Goal: Complete application form: Complete application form

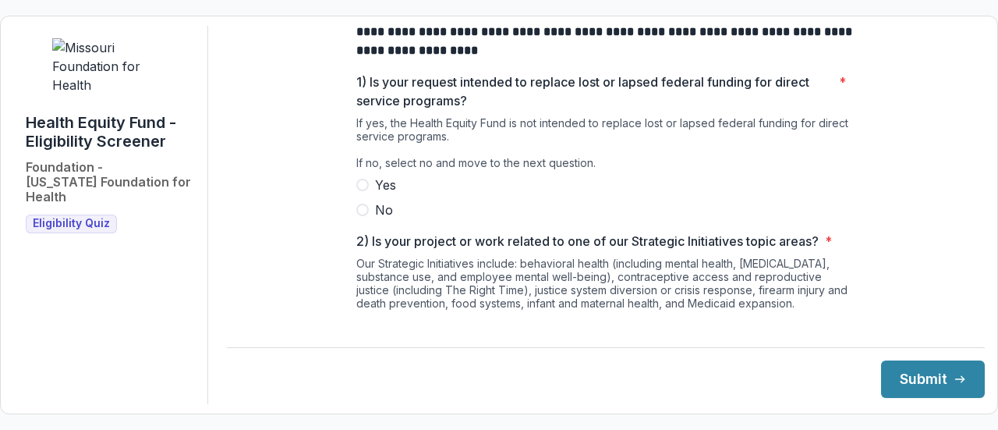
scroll to position [59, 0]
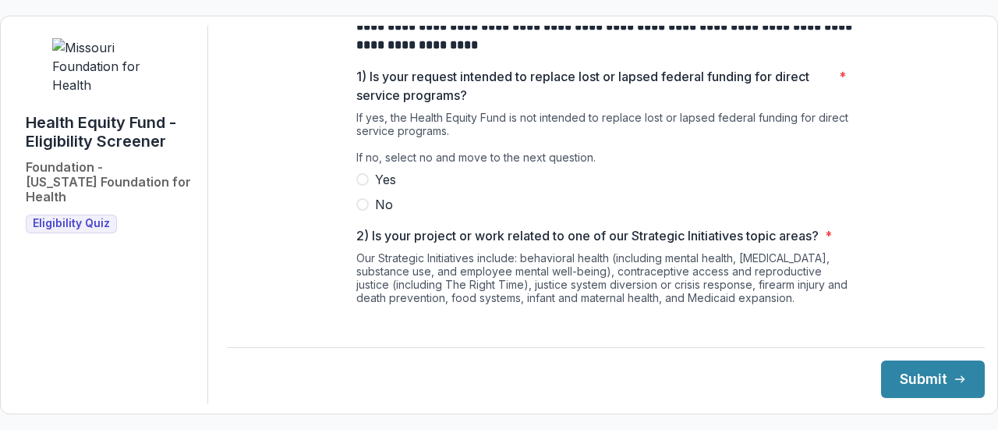
click at [365, 211] on span at bounding box center [362, 204] width 12 height 12
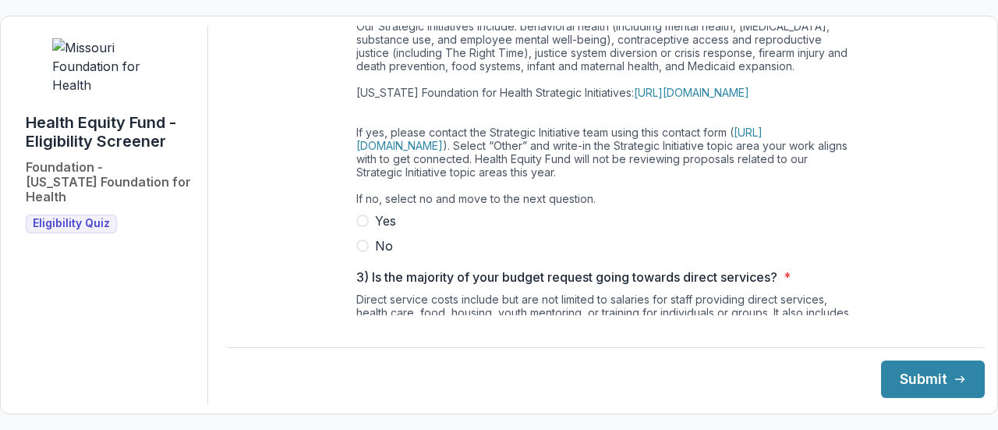
scroll to position [296, 0]
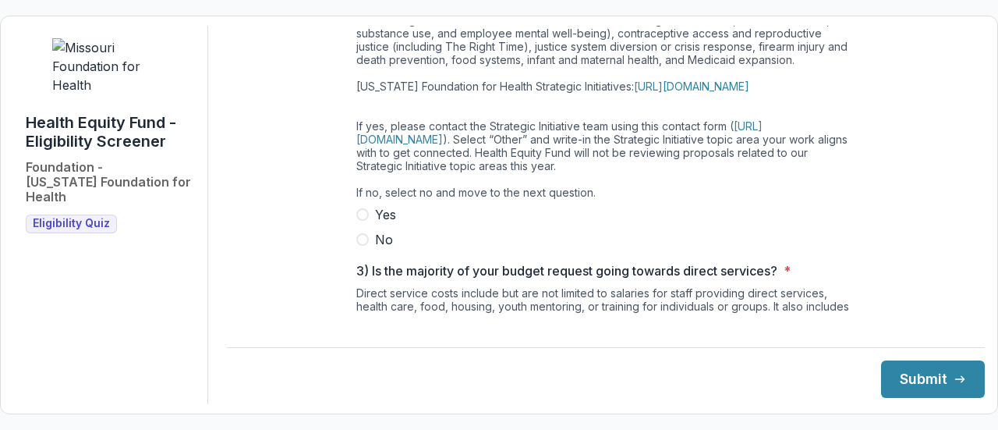
click at [362, 246] on span at bounding box center [362, 239] width 12 height 12
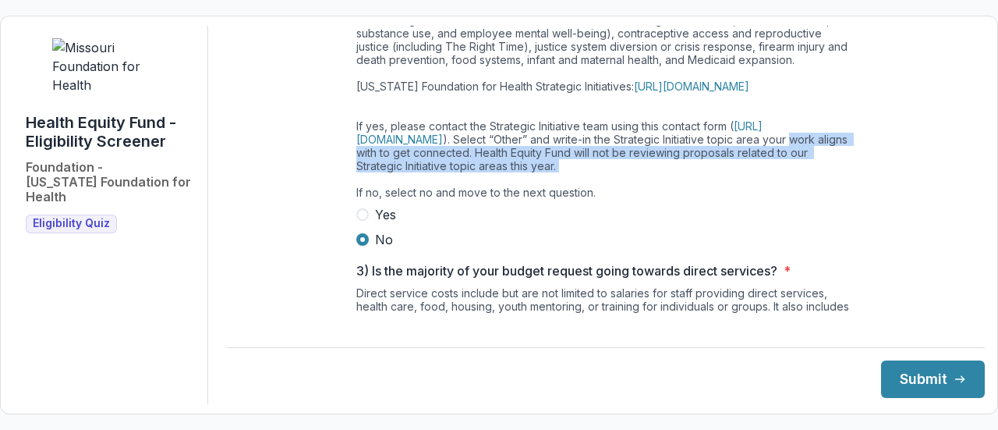
drag, startPoint x: 967, startPoint y: 155, endPoint x: 969, endPoint y: 197, distance: 42.2
click at [969, 197] on main "**********" at bounding box center [606, 170] width 758 height 289
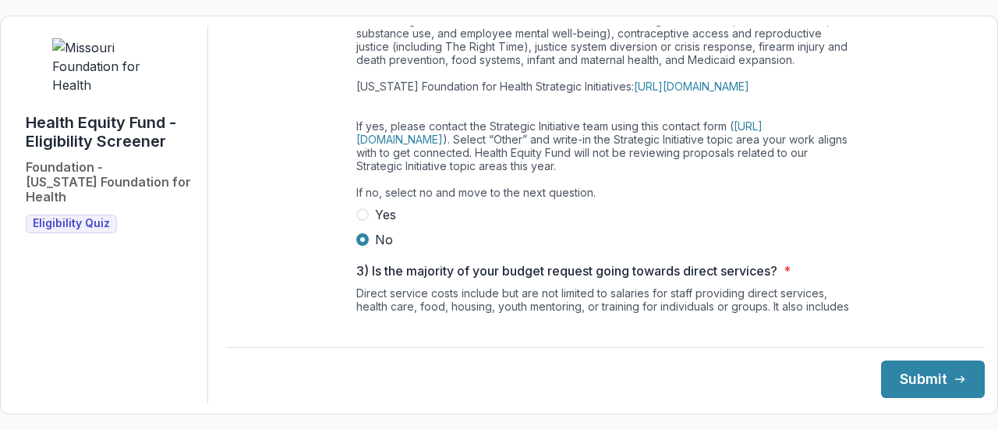
click at [829, 224] on label "Yes" at bounding box center [605, 214] width 499 height 19
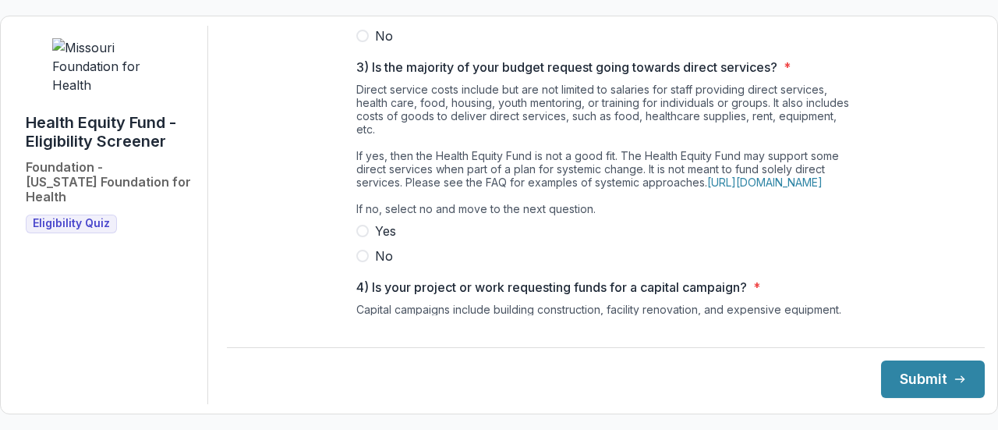
scroll to position [512, 0]
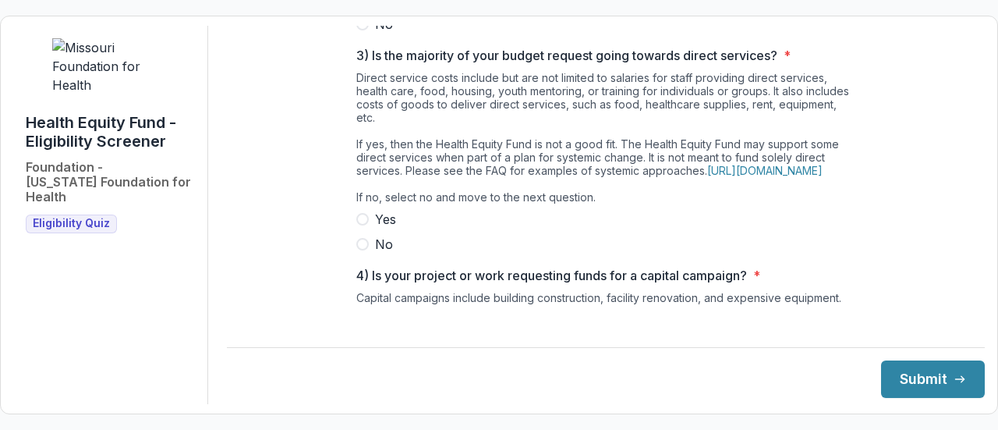
click at [360, 250] on span at bounding box center [362, 244] width 12 height 12
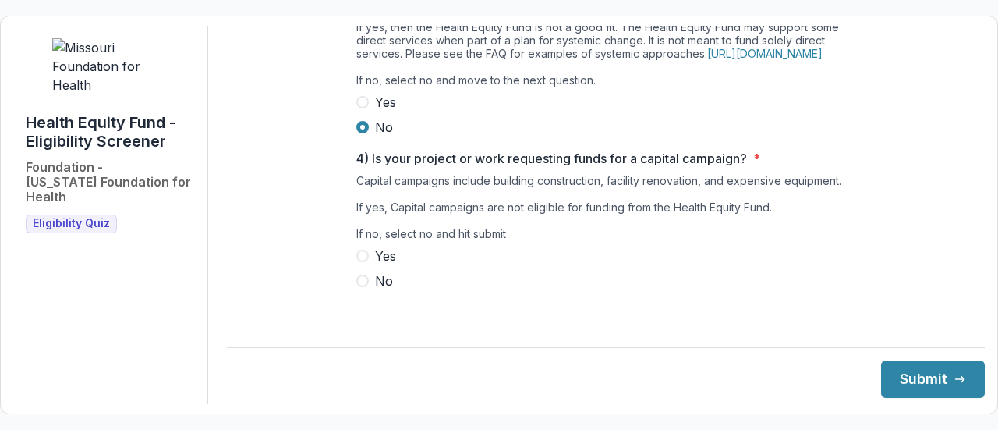
click at [362, 287] on span at bounding box center [362, 281] width 12 height 12
click at [908, 372] on button "Submit" at bounding box center [933, 378] width 104 height 37
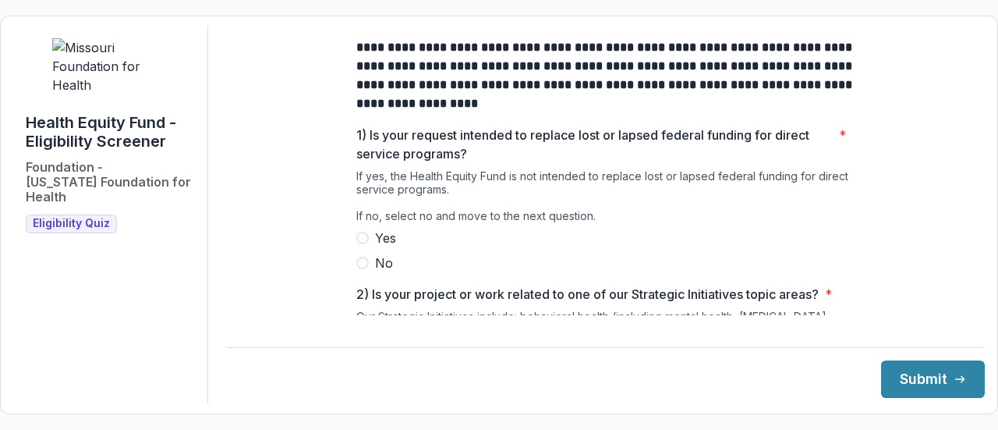
drag, startPoint x: 966, startPoint y: 62, endPoint x: 959, endPoint y: 12, distance: 50.4
click at [959, 12] on div "**********" at bounding box center [499, 215] width 998 height 430
click at [362, 272] on label "No" at bounding box center [605, 263] width 499 height 19
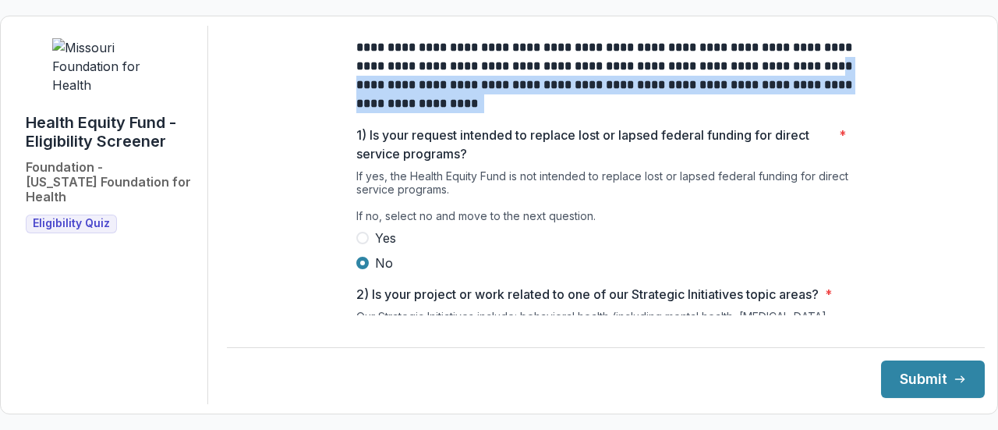
drag, startPoint x: 973, startPoint y: 70, endPoint x: 975, endPoint y: 112, distance: 41.4
click at [975, 112] on div "**********" at bounding box center [606, 215] width 758 height 378
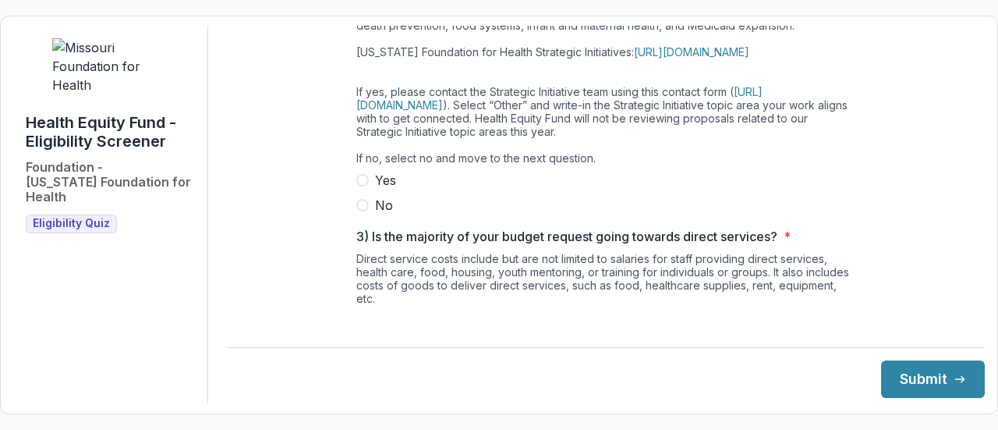
scroll to position [337, 0]
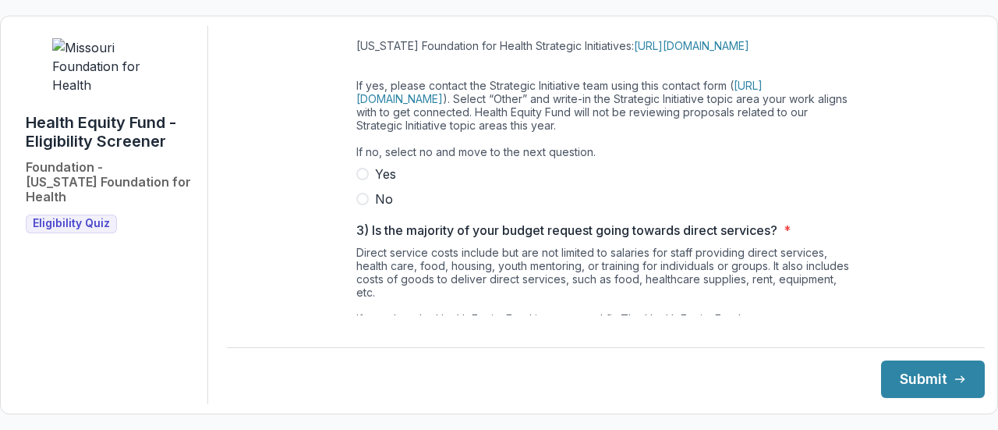
click at [368, 208] on label "No" at bounding box center [605, 199] width 499 height 19
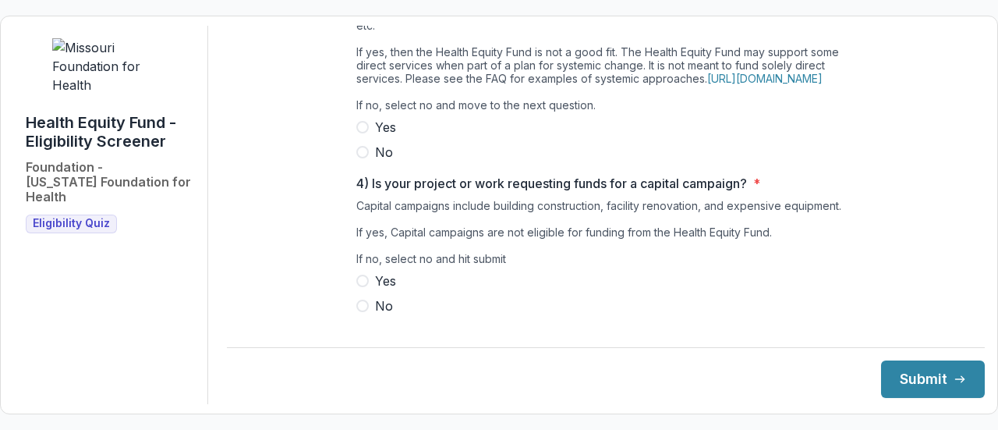
scroll to position [613, 0]
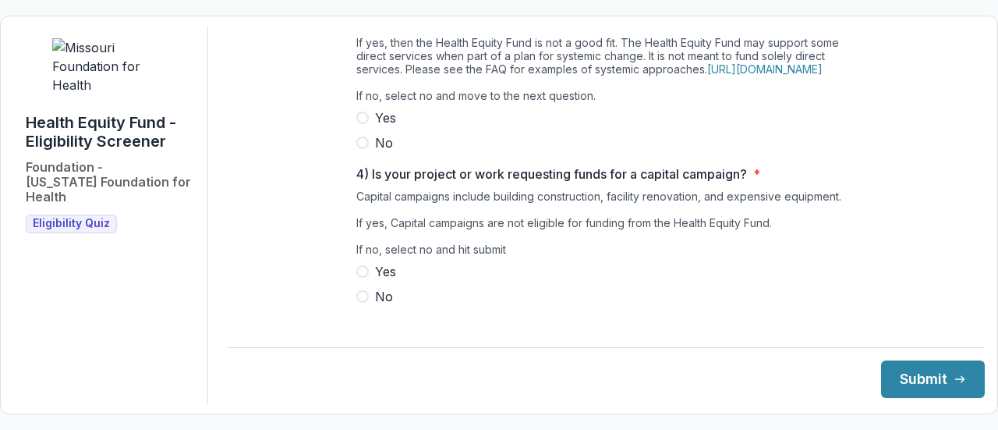
click at [364, 149] on span at bounding box center [362, 143] width 12 height 12
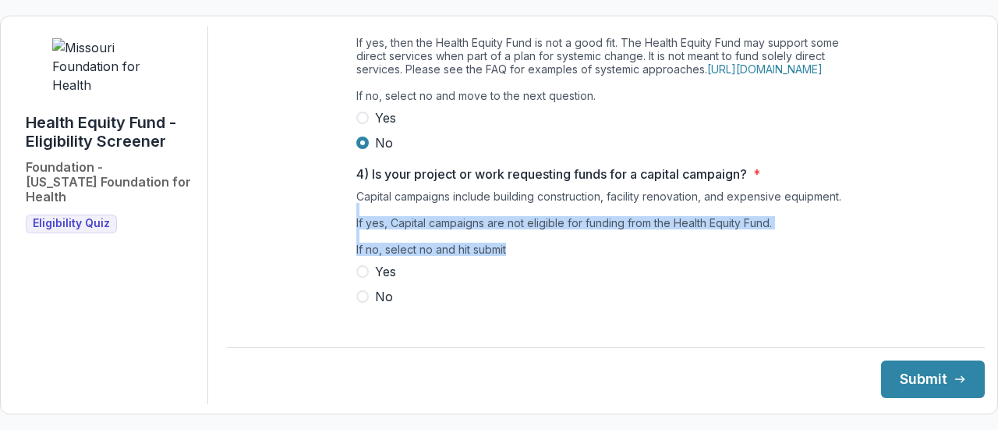
drag, startPoint x: 962, startPoint y: 239, endPoint x: 967, endPoint y: 277, distance: 37.8
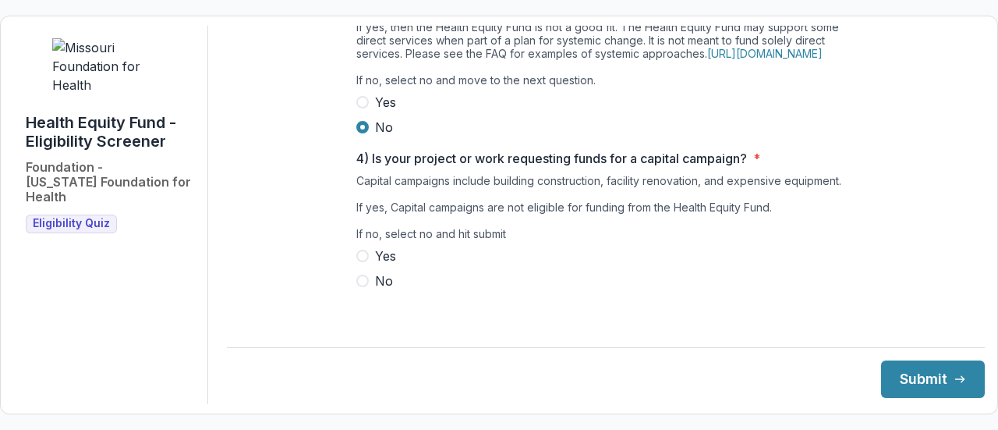
click at [363, 287] on span at bounding box center [362, 281] width 12 height 12
click at [914, 383] on button "Submit" at bounding box center [933, 378] width 104 height 37
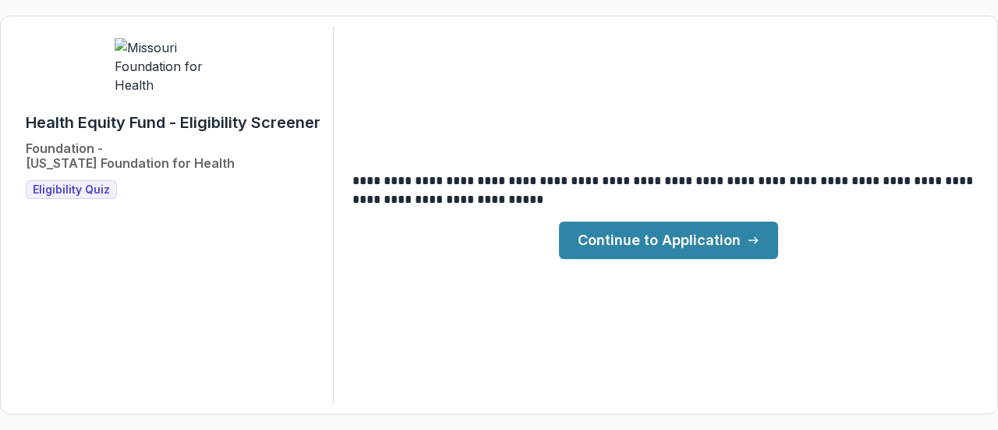
click at [644, 236] on link "Continue to Application" at bounding box center [668, 240] width 219 height 37
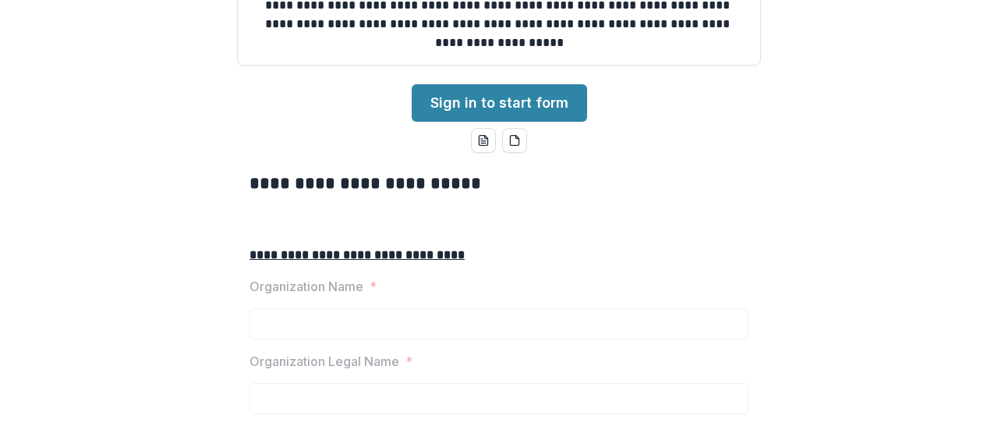
scroll to position [167, 0]
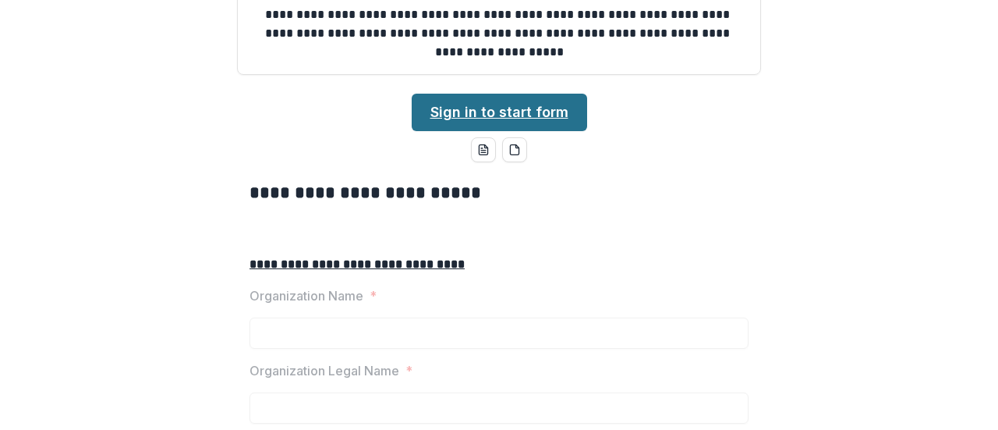
click at [520, 131] on link "Sign in to start form" at bounding box center [500, 112] width 176 height 37
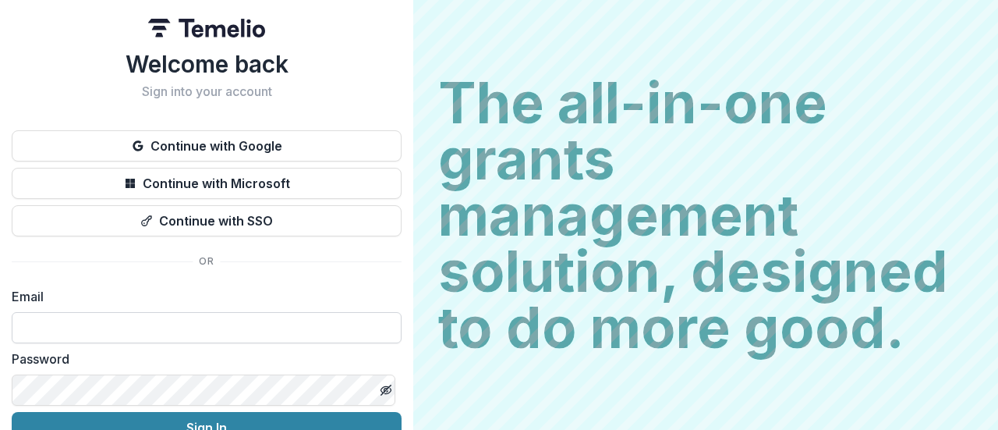
click at [85, 328] on input at bounding box center [207, 327] width 390 height 31
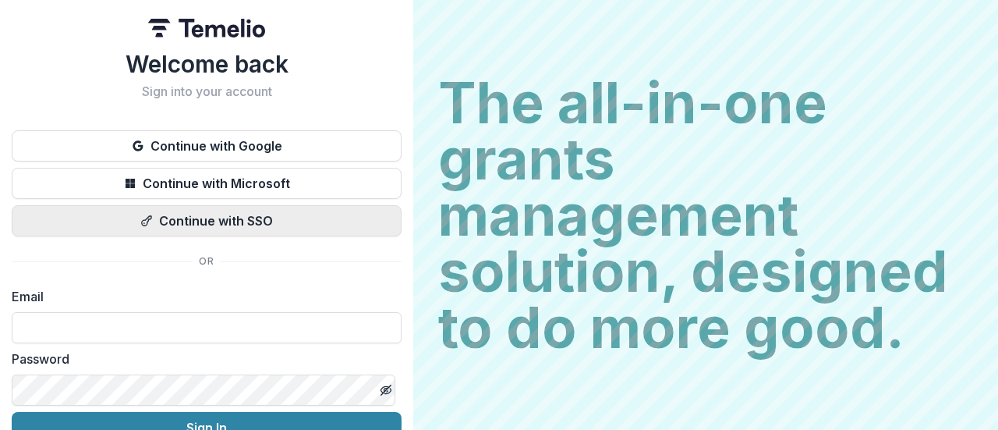
click at [178, 221] on button "Continue with SSO" at bounding box center [207, 220] width 390 height 31
